Goal: Task Accomplishment & Management: Manage account settings

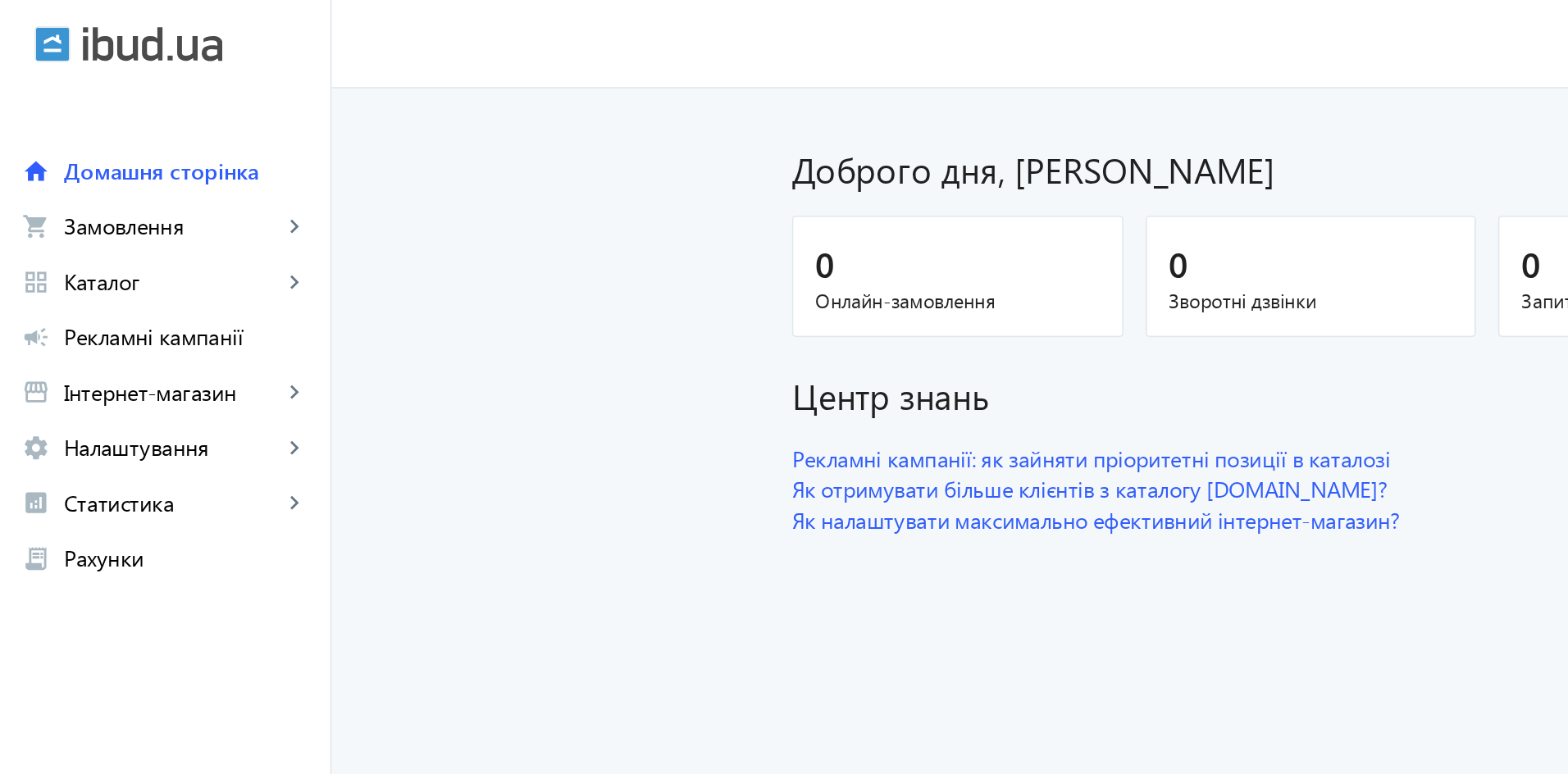
click at [85, 171] on span "Каталог" at bounding box center [102, 167] width 129 height 17
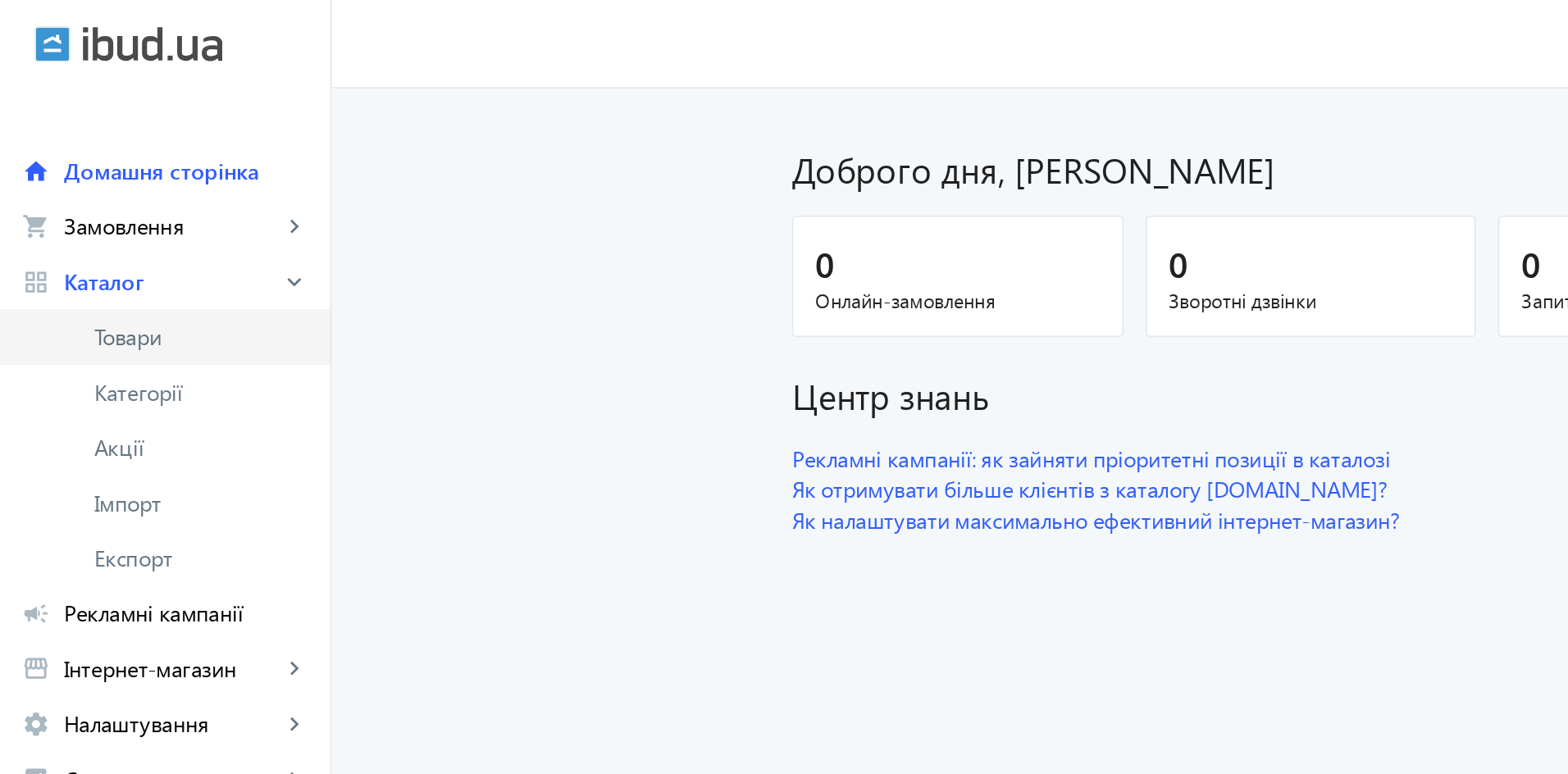
click at [84, 203] on span "Товари" at bounding box center [119, 200] width 127 height 17
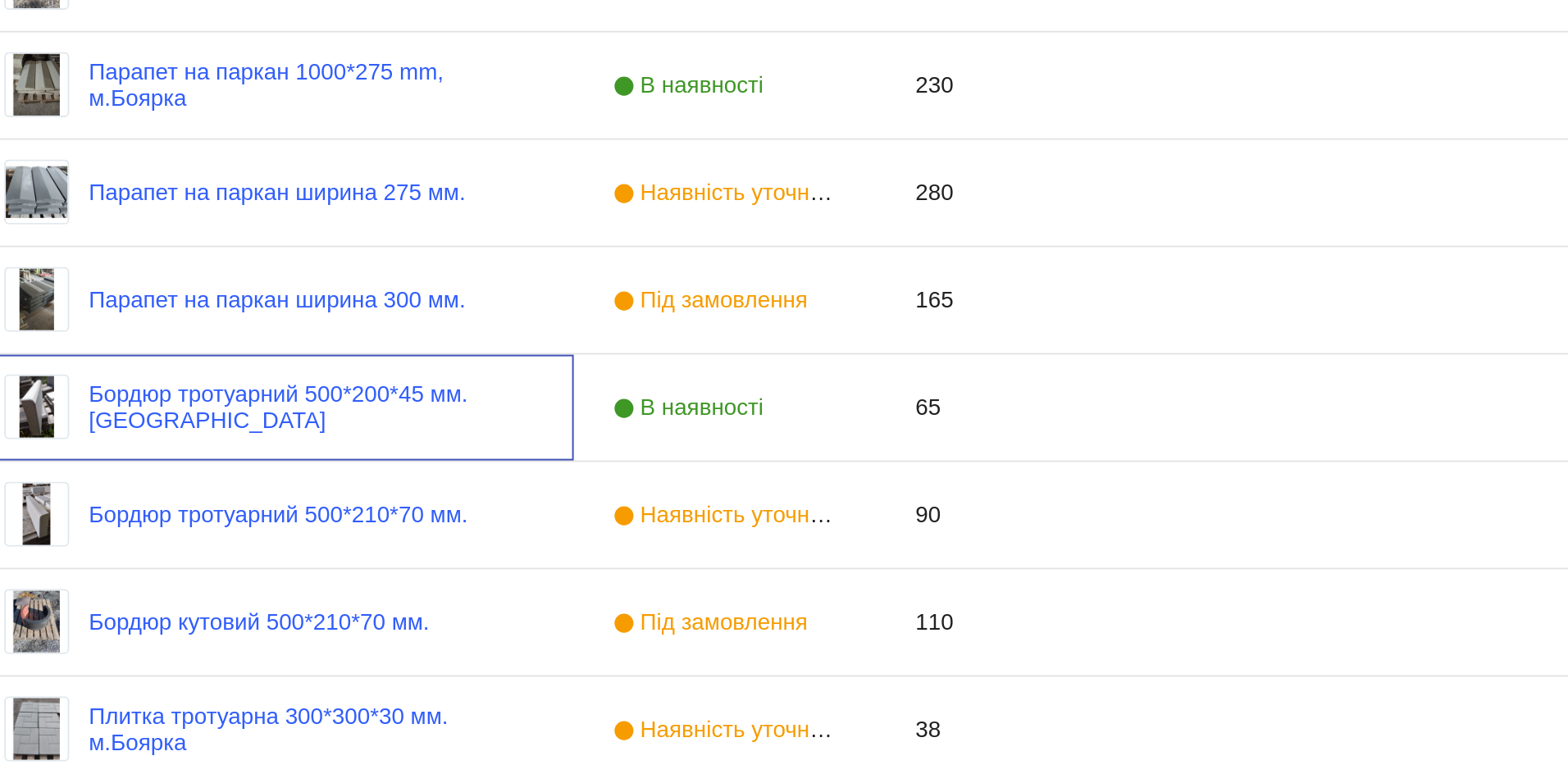
click at [363, 576] on link "Бордюр тротуарний 500*200*45 мм. [GEOGRAPHIC_DATA]" at bounding box center [413, 581] width 225 height 27
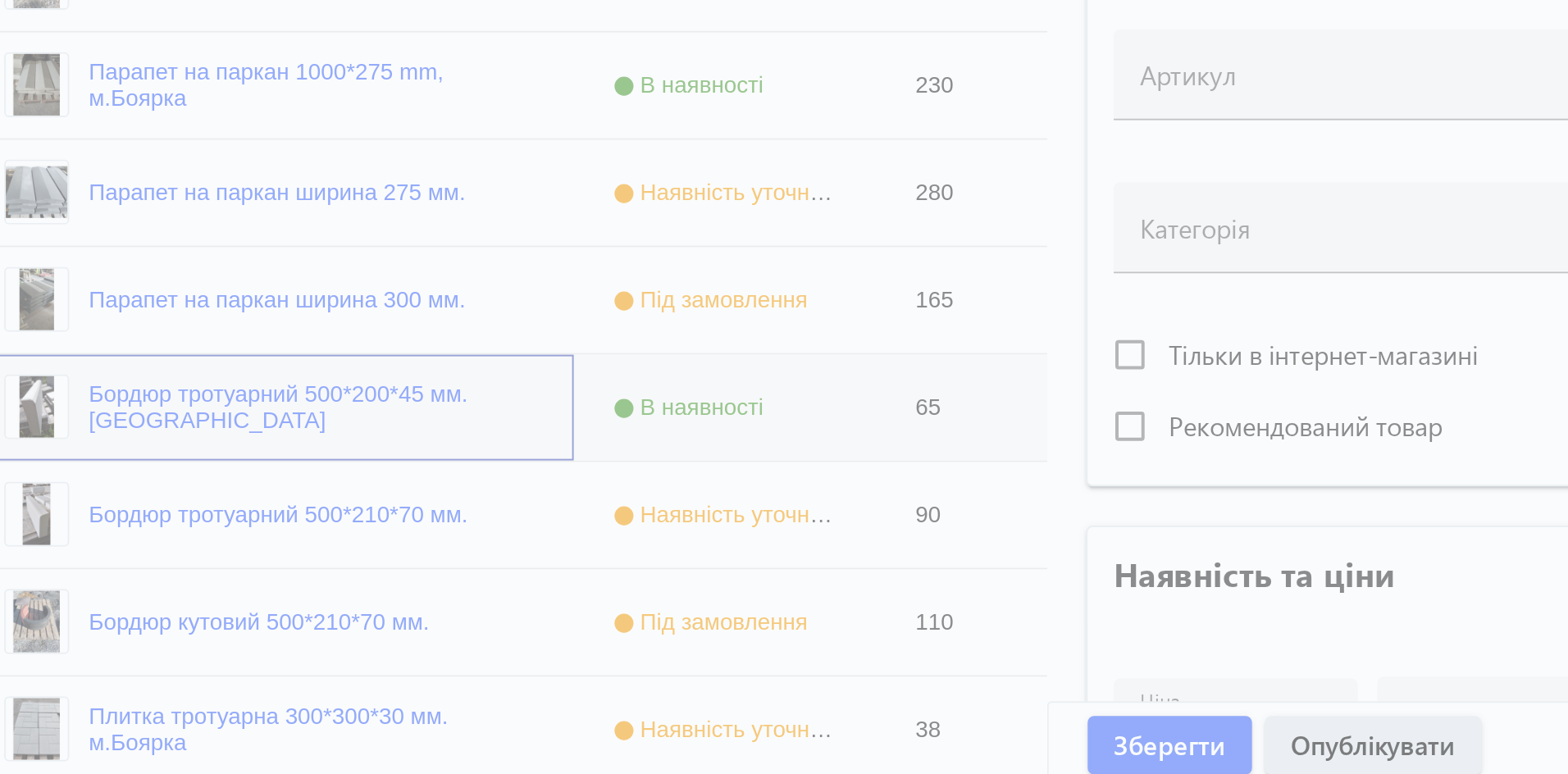
type input "Бордюр тротуарний 500*200*45 мм. [GEOGRAPHIC_DATA]"
type input "Бордюр тротуарный 500*200*45 мм. Боярка"
type input "65"
type input "1"
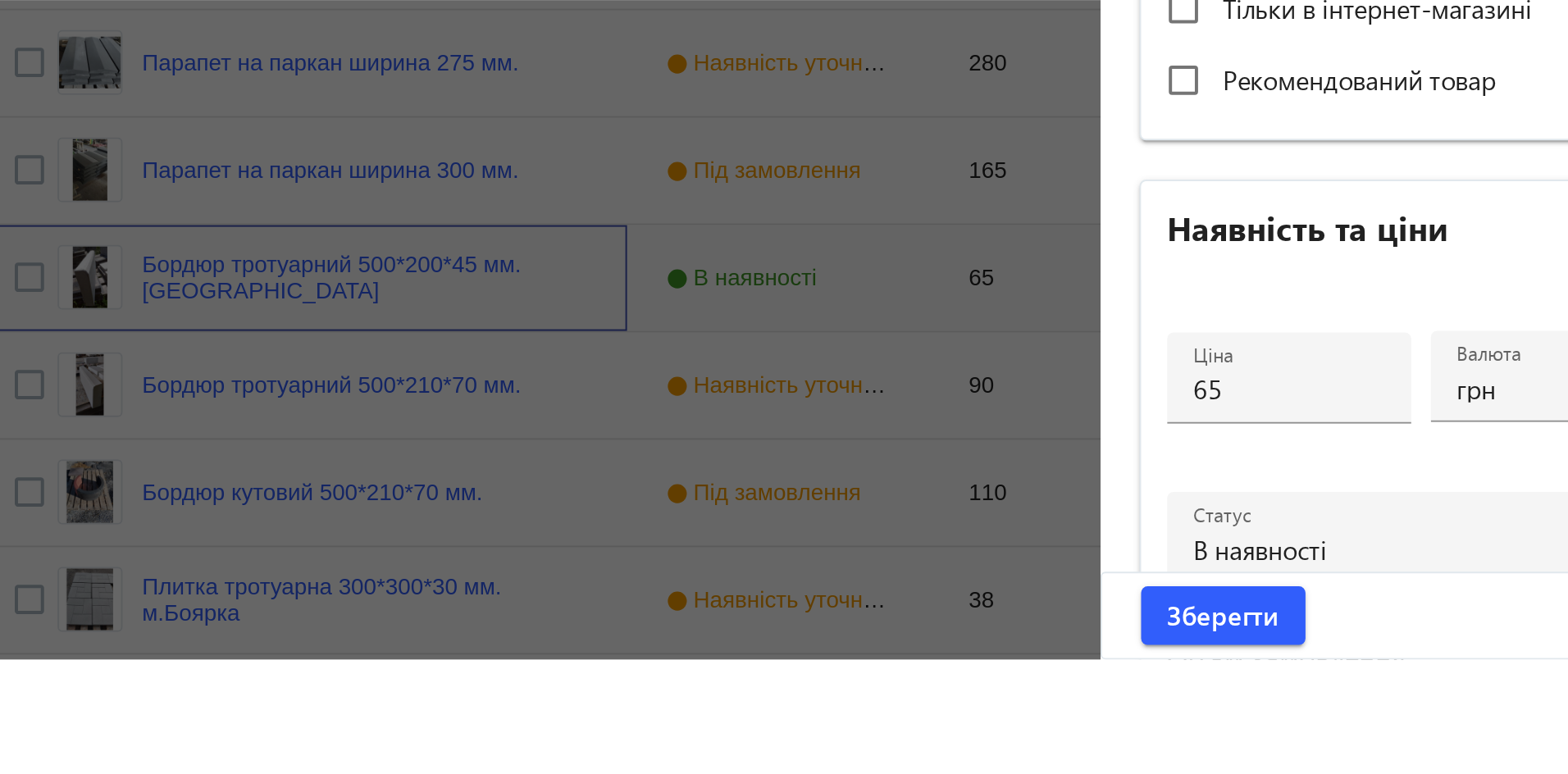
scroll to position [254, 0]
click at [857, 640] on input "65" at bounding box center [878, 636] width 96 height 17
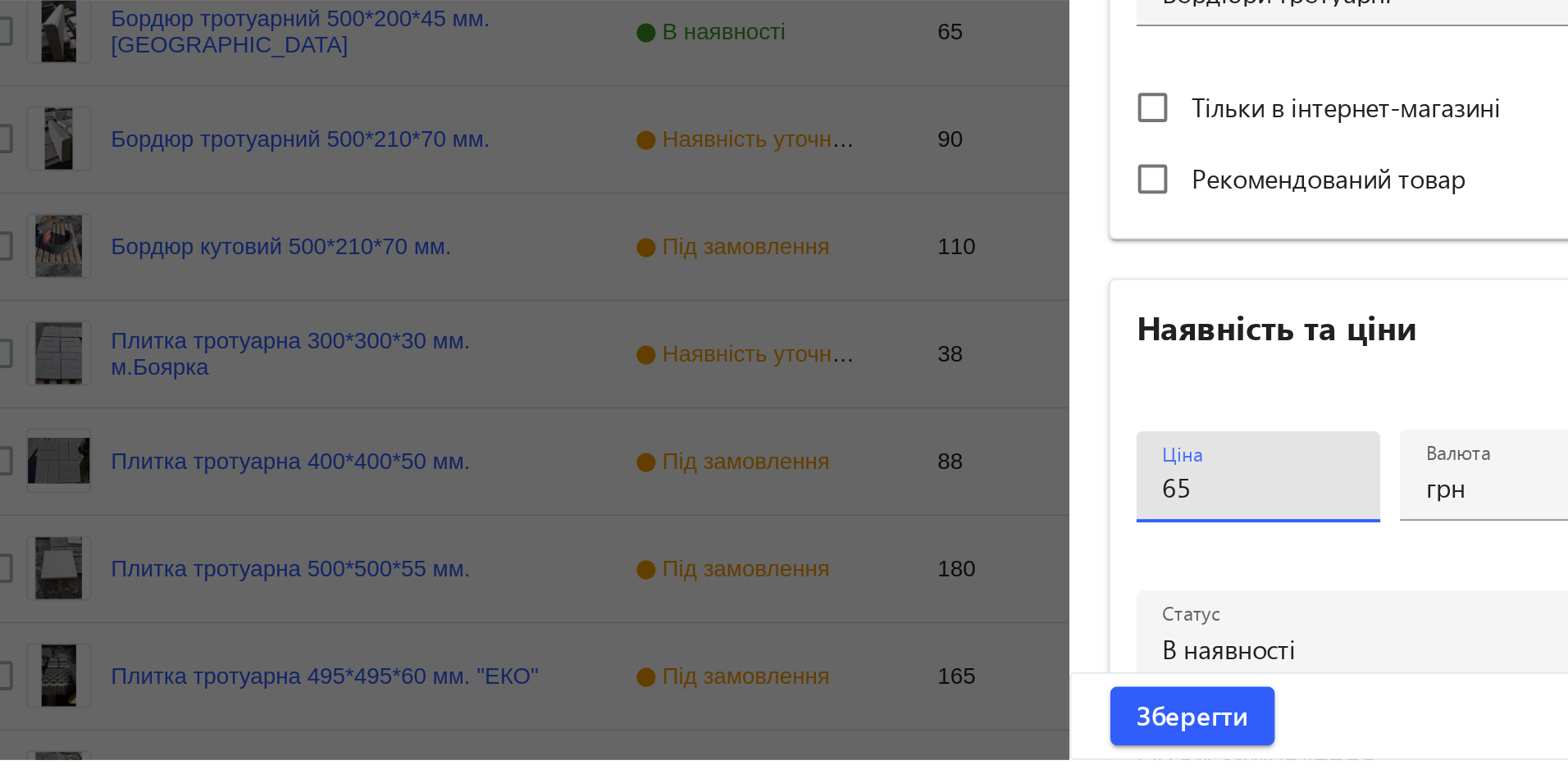
scroll to position [478, 0]
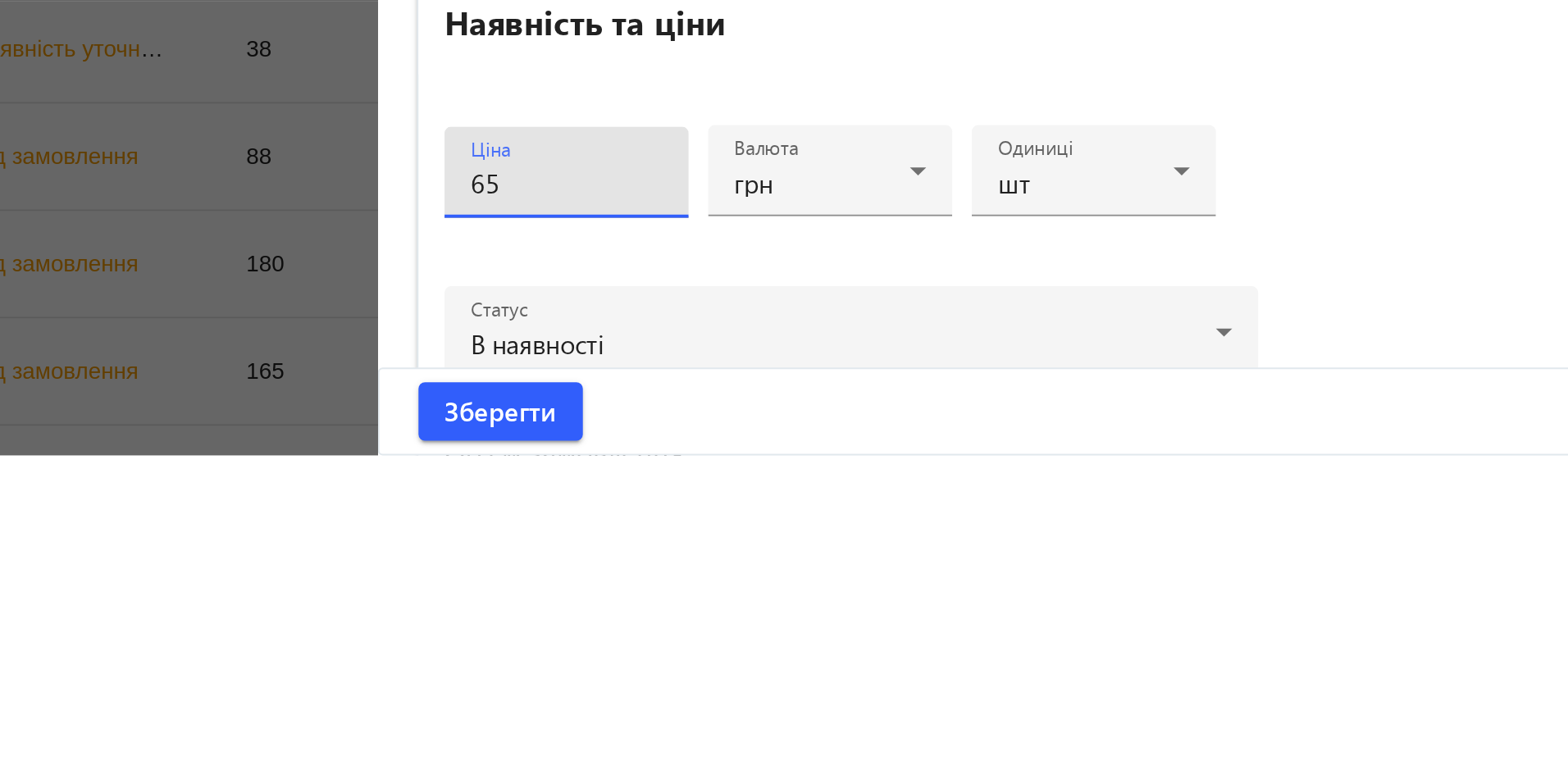
type input "6"
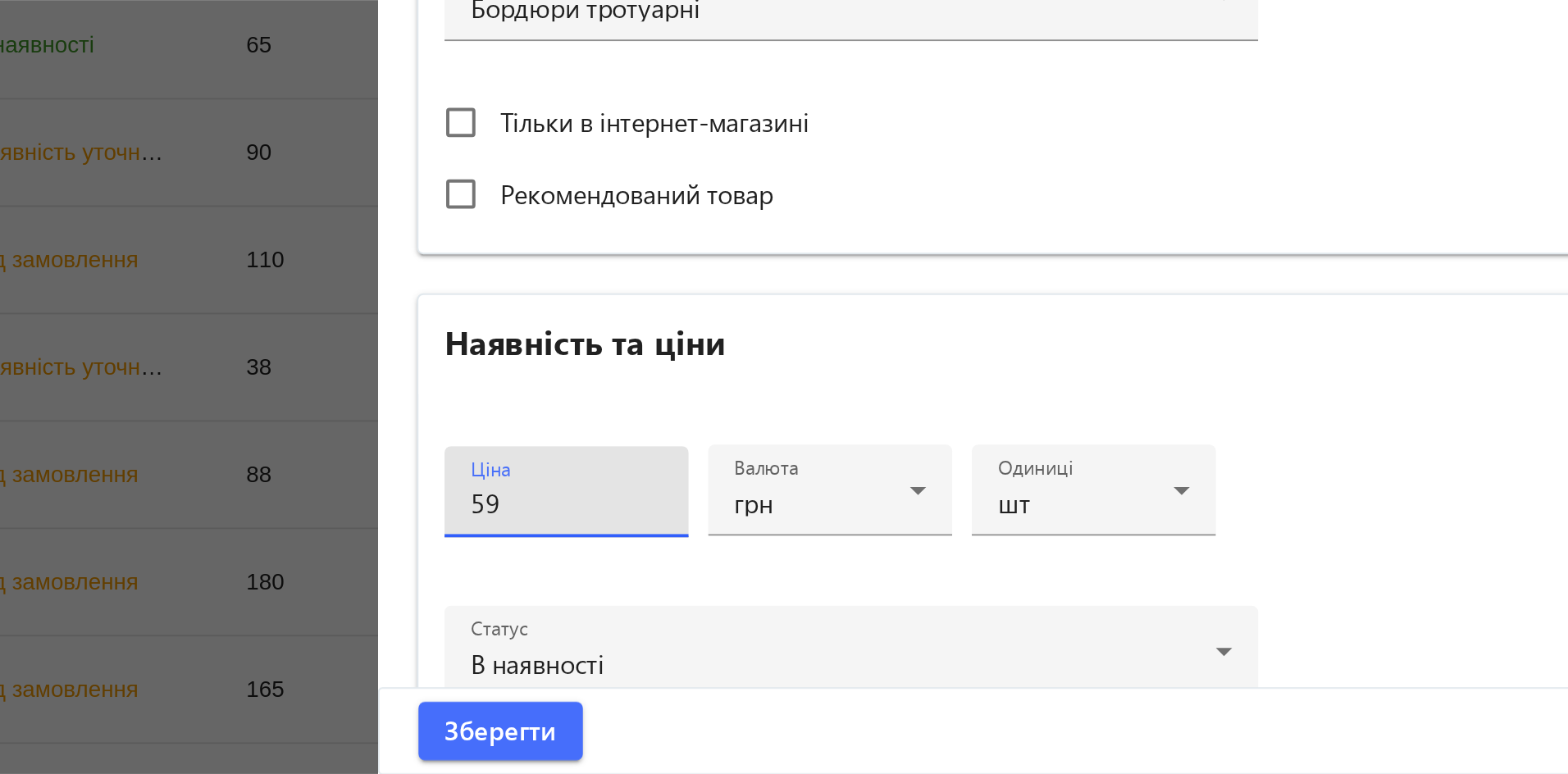
type input "59"
click at [861, 750] on span "Зберегти" at bounding box center [846, 752] width 57 height 18
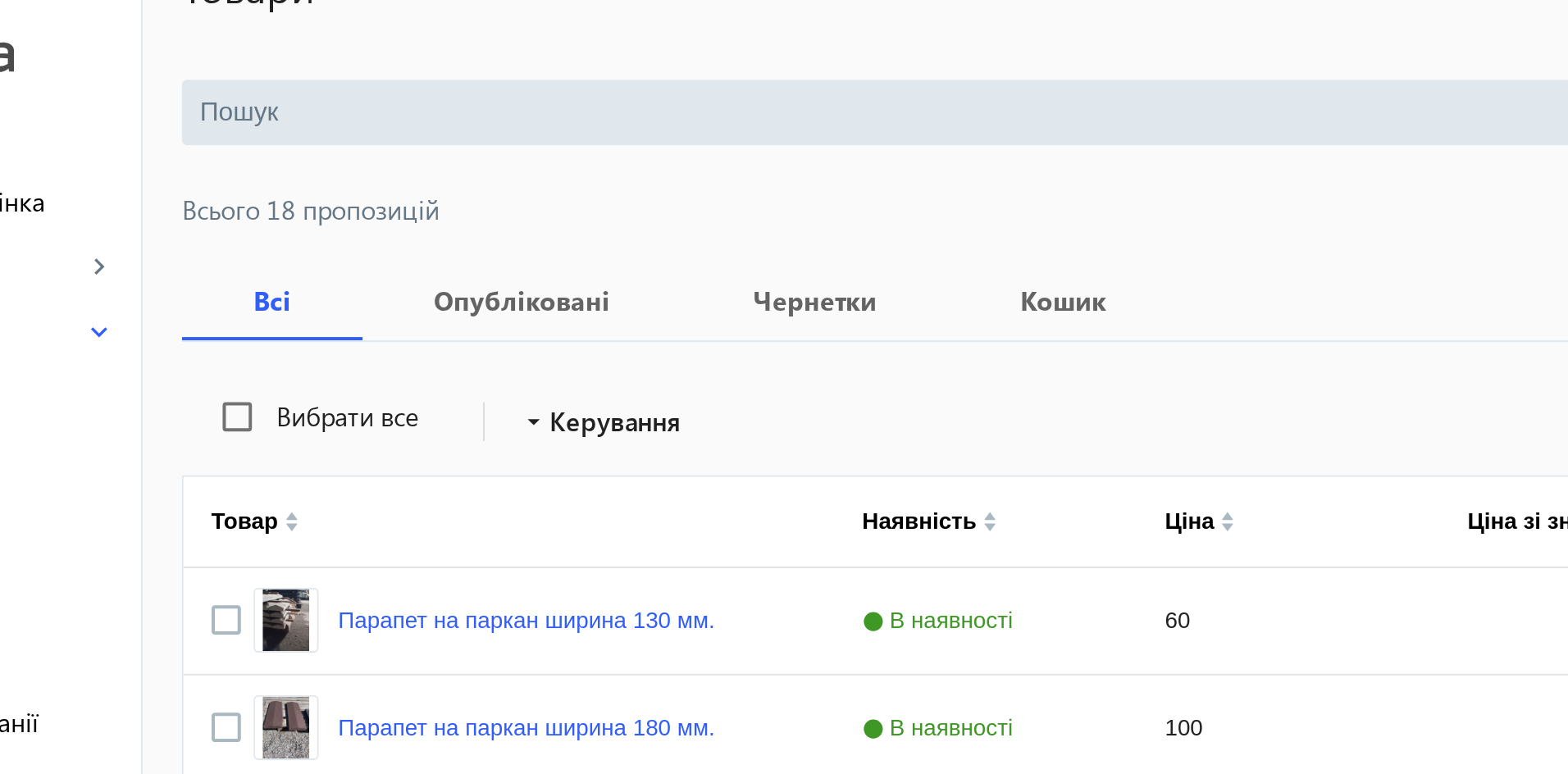
scroll to position [0, 0]
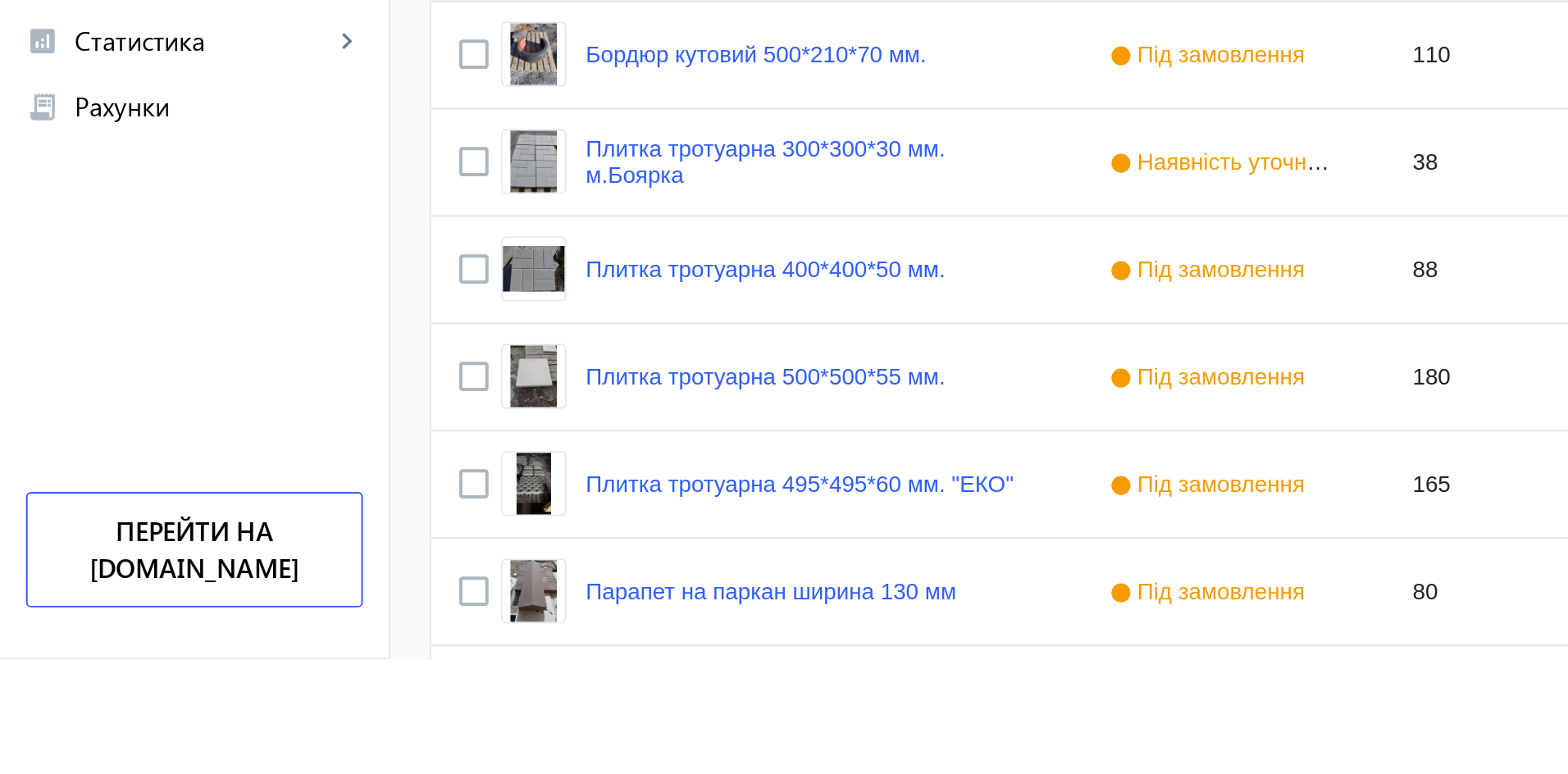
scroll to position [670, 0]
